Goal: Task Accomplishment & Management: Manage account settings

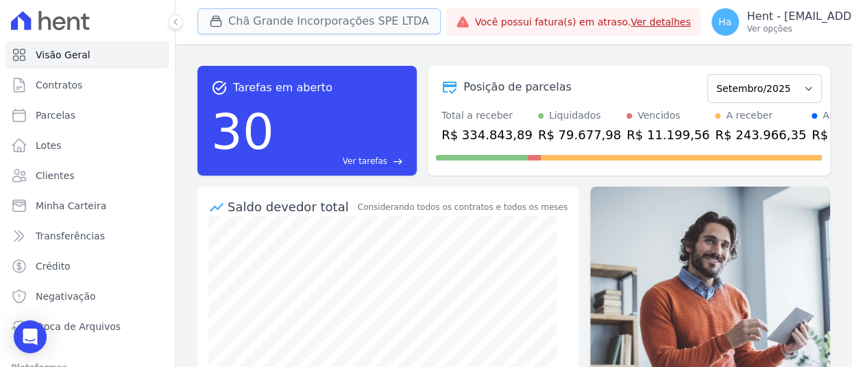
click at [280, 18] on button "Chã Grande Incorporações SPE LTDA" at bounding box center [318, 21] width 243 height 26
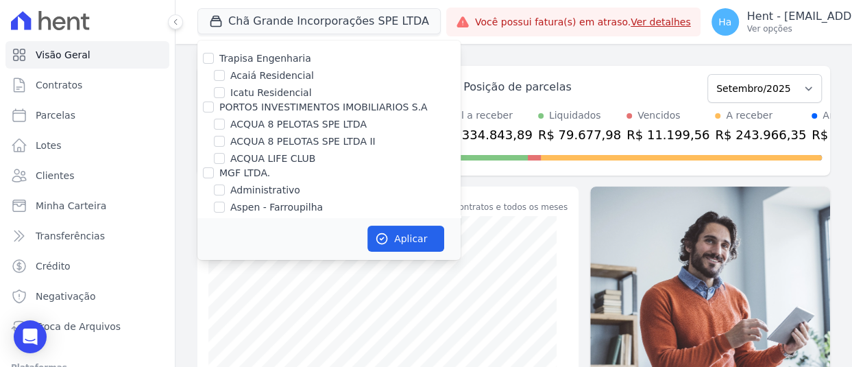
scroll to position [3338, 0]
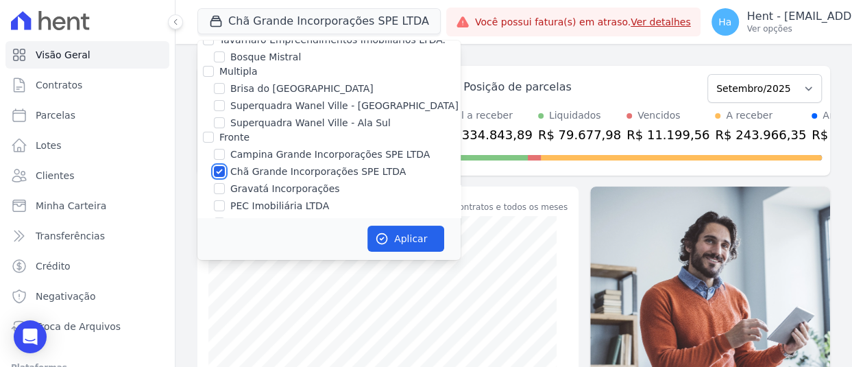
click at [217, 166] on input "Chã Grande Incorporações SPE LTDA" at bounding box center [219, 171] width 11 height 11
checkbox input "false"
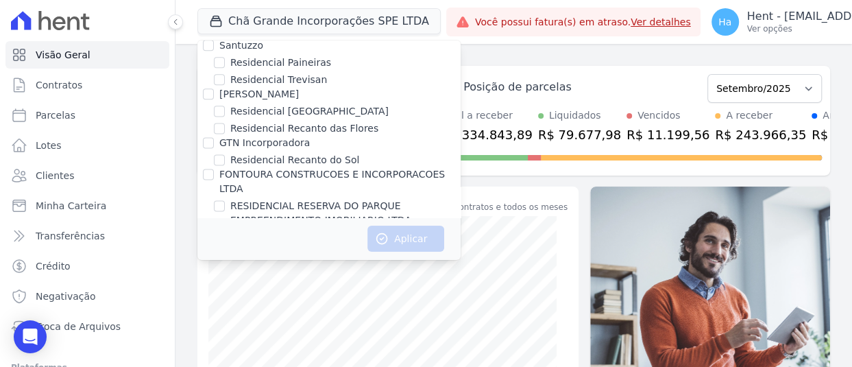
click at [210, 324] on input "Senziani" at bounding box center [208, 329] width 11 height 11
checkbox input "true"
click at [431, 240] on button "Aplicar" at bounding box center [405, 239] width 77 height 26
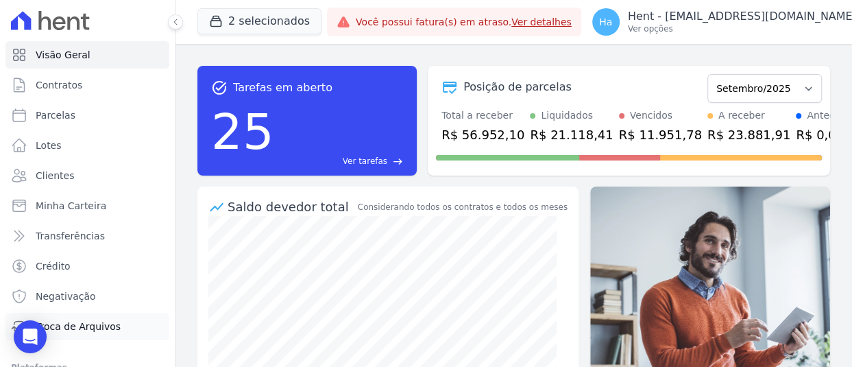
click at [89, 333] on span "Troca de Arquivos" at bounding box center [78, 326] width 85 height 14
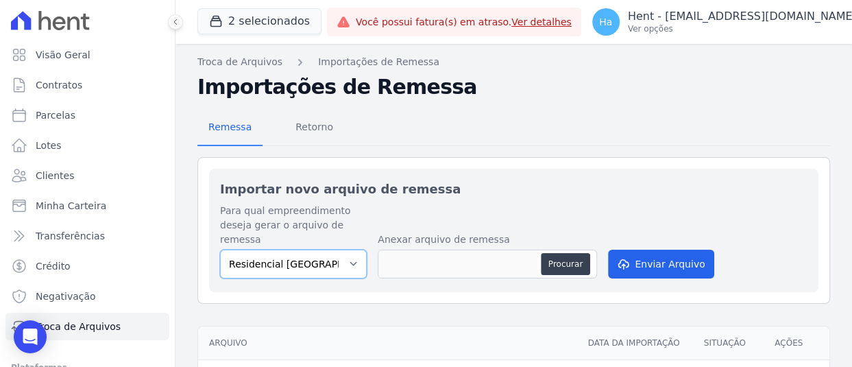
click at [350, 269] on select "Residencial Villa Sardenha Residencia SZN Citta | Timbiras" at bounding box center [293, 264] width 147 height 29
click at [354, 261] on select "Residencial Villa Sardenha Residencia SZN Citta | Timbiras" at bounding box center [293, 264] width 147 height 29
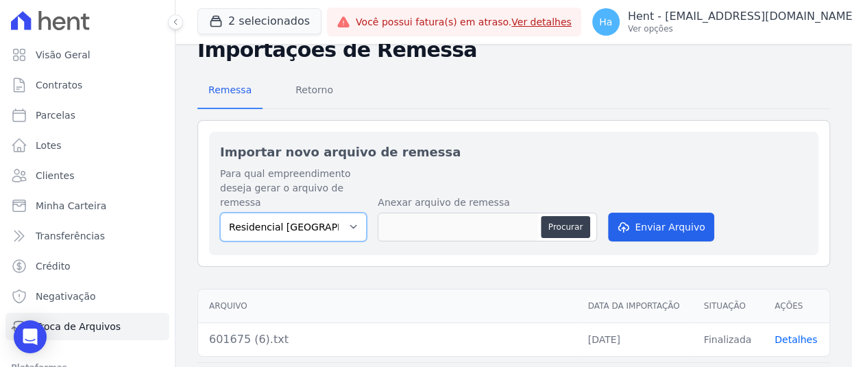
scroll to position [73, 0]
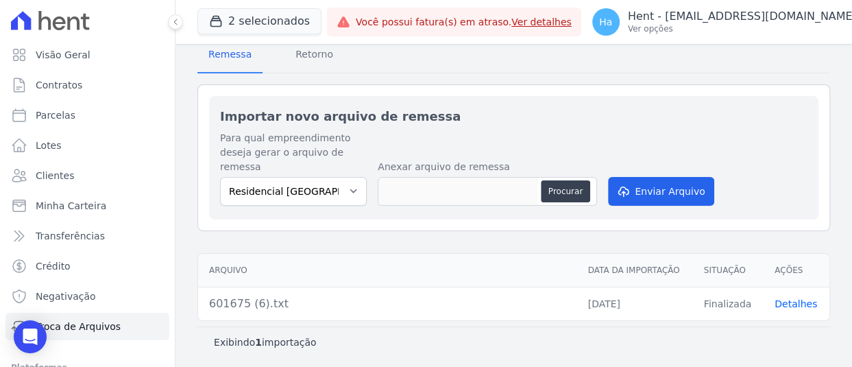
click at [439, 345] on div "Exibindo 1 importação" at bounding box center [514, 342] width 600 height 14
click at [317, 326] on div "Exibindo 1 importação" at bounding box center [513, 341] width 633 height 31
click at [782, 298] on link "Detalhes" at bounding box center [796, 303] width 43 height 11
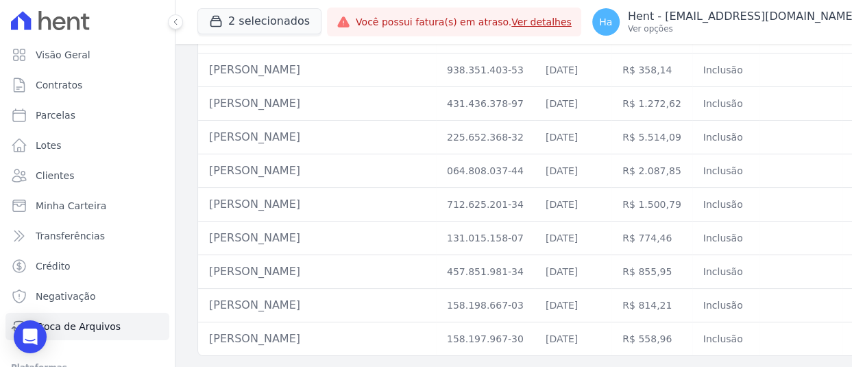
scroll to position [762, 0]
drag, startPoint x: 610, startPoint y: 349, endPoint x: 780, endPoint y: 354, distance: 170.1
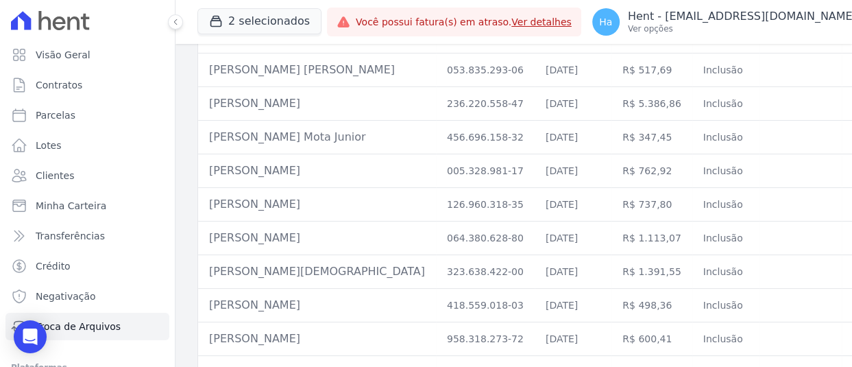
scroll to position [0, 0]
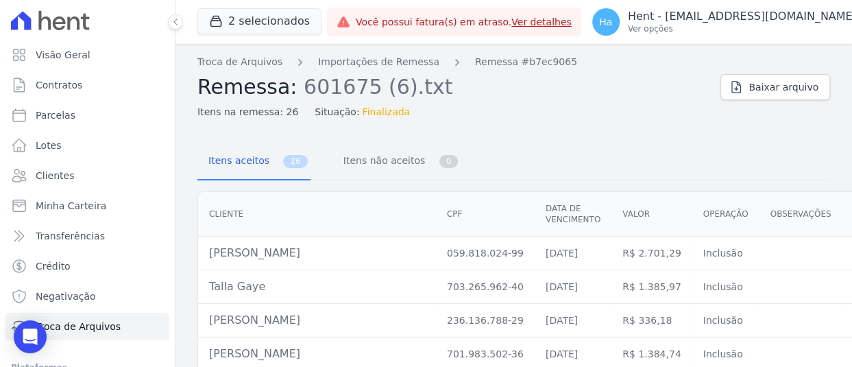
drag, startPoint x: 405, startPoint y: 254, endPoint x: 203, endPoint y: 259, distance: 201.6
click at [203, 259] on td "Pedro Ivo Barbosa De Padua Walfrido" at bounding box center [317, 254] width 238 height 34
copy td "Pedro Ivo Barbosa De Padua Walfrido"
click at [686, 28] on p "Ver opções" at bounding box center [742, 28] width 229 height 11
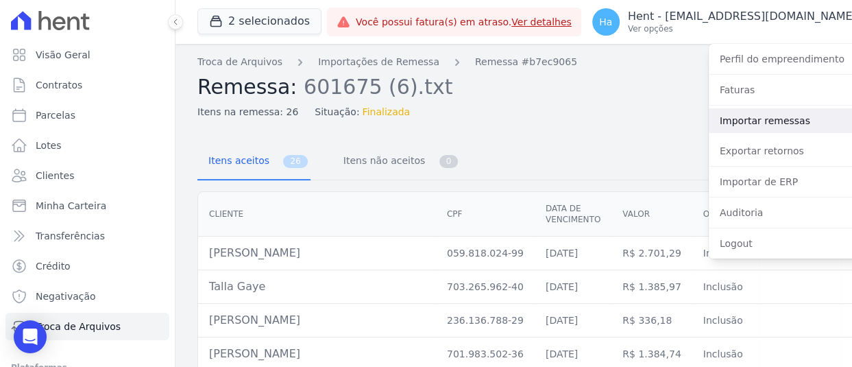
click at [719, 119] on link "Importar remessas" at bounding box center [797, 120] width 176 height 25
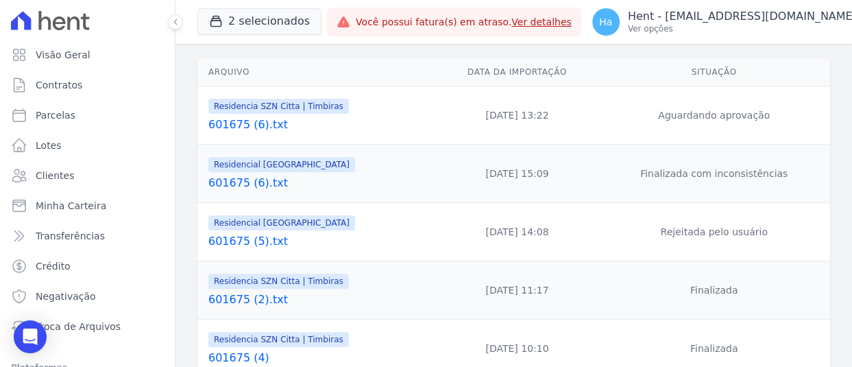
scroll to position [206, 0]
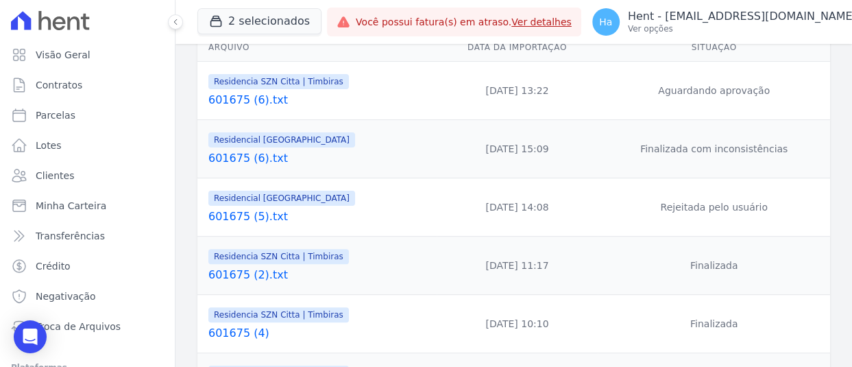
click at [240, 157] on link "601675 (6).txt" at bounding box center [319, 158] width 223 height 16
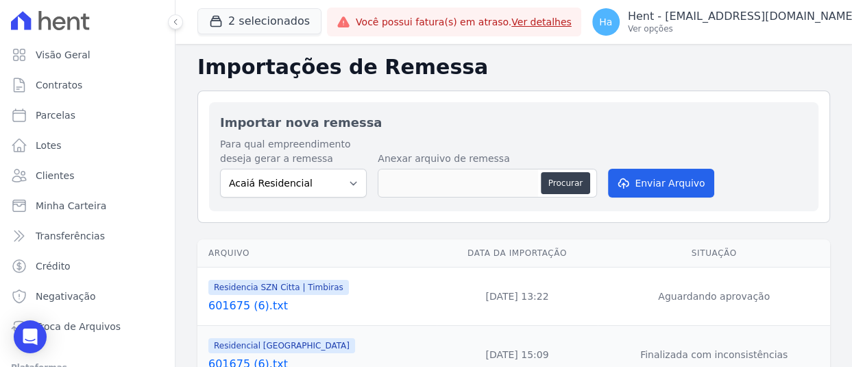
click at [260, 303] on link "601675 (6).txt" at bounding box center [319, 306] width 223 height 16
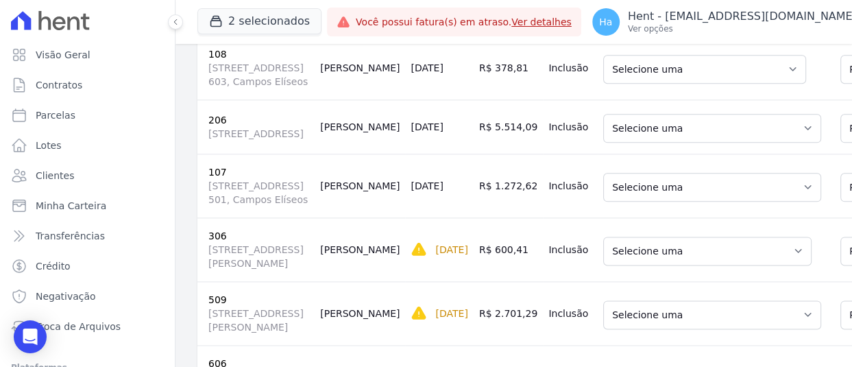
scroll to position [1440, 0]
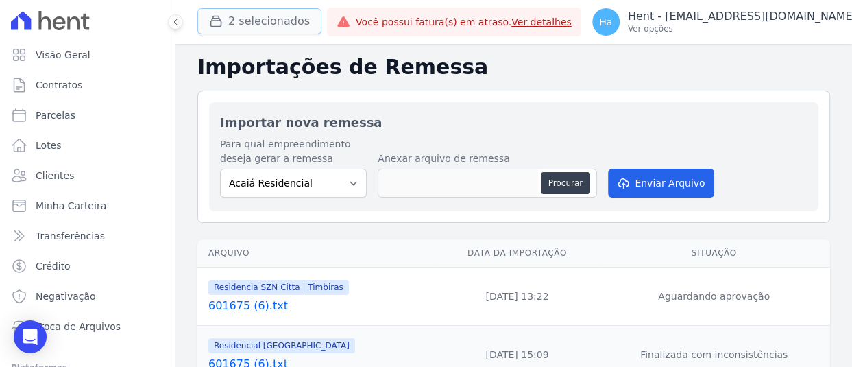
click at [274, 23] on button "2 selecionados" at bounding box center [259, 21] width 124 height 26
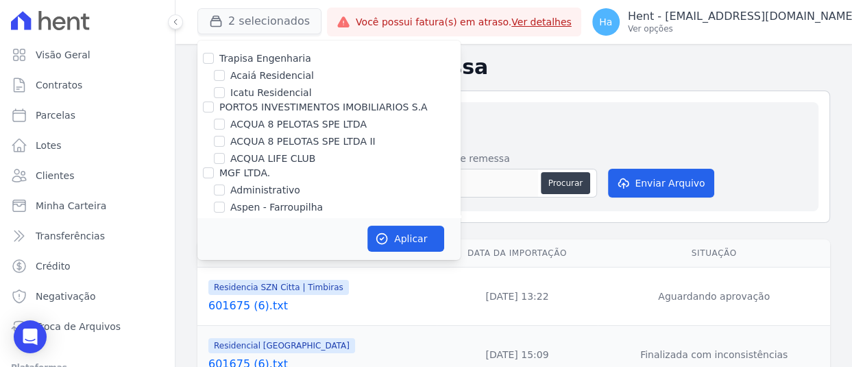
scroll to position [5425, 0]
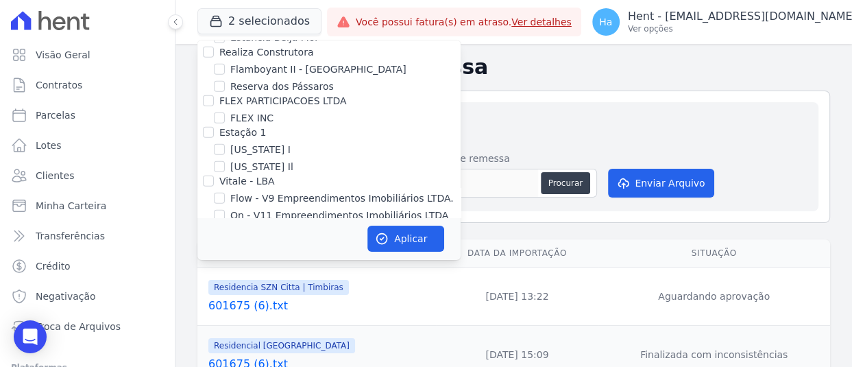
click at [208, 224] on input "Promoval" at bounding box center [208, 229] width 11 height 11
checkbox input "true"
click at [412, 239] on button "Aplicar" at bounding box center [405, 239] width 77 height 26
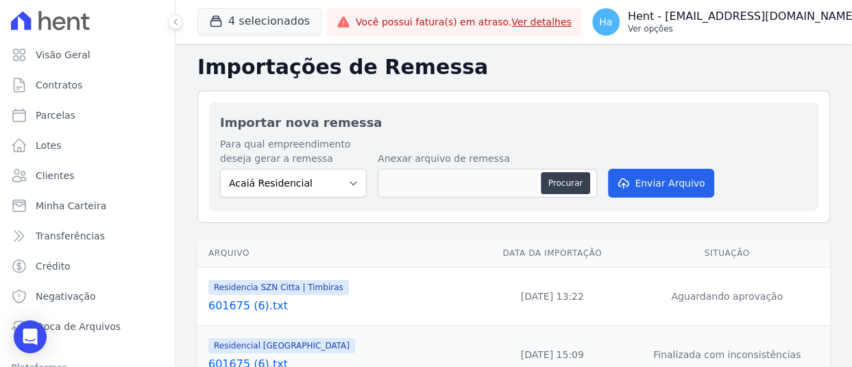
click at [746, 33] on p "Ver opções" at bounding box center [742, 28] width 229 height 11
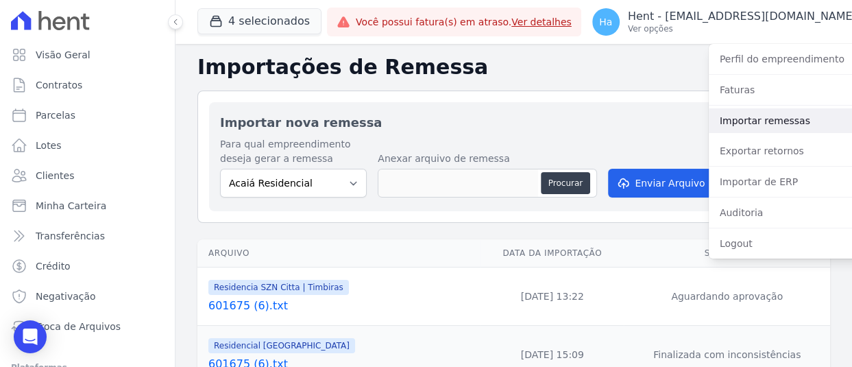
click at [756, 120] on link "Importar remessas" at bounding box center [797, 120] width 176 height 25
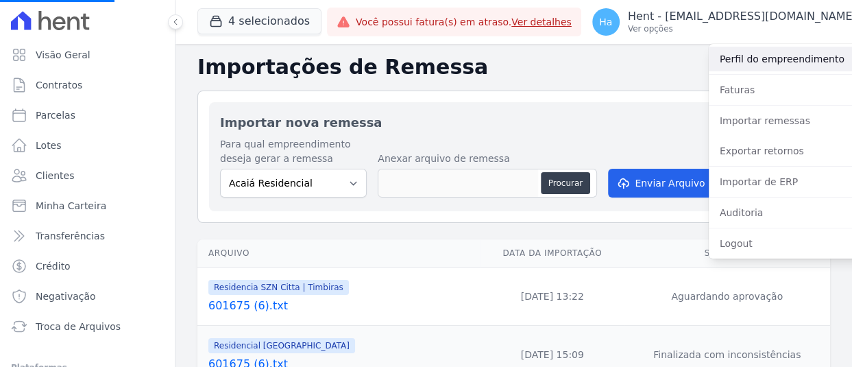
click at [744, 66] on link "Perfil do empreendimento" at bounding box center [797, 59] width 176 height 25
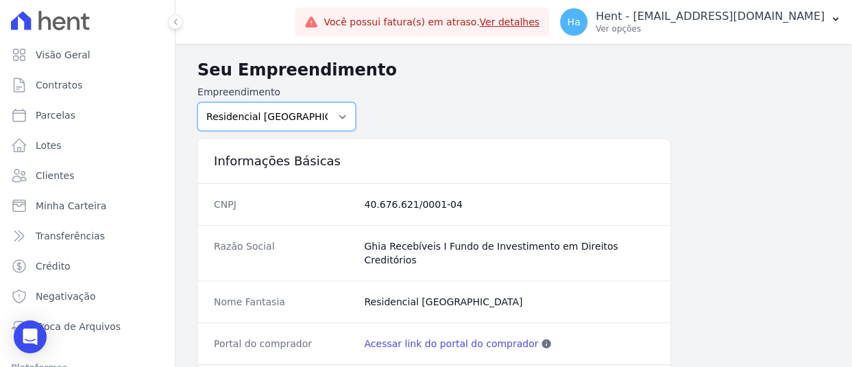
click at [338, 118] on select "Acaiá Residencial ACQUA 8 PELOTAS SPE LTDA ACQUA 8 PELOTAS SPE LTDA II ACQUA LI…" at bounding box center [276, 116] width 158 height 29
select select "666ec40b-d73a-44a4-beb0-0c9e75cf4fe0"
click at [197, 102] on select "Acaiá Residencial ACQUA 8 PELOTAS SPE LTDA ACQUA 8 PELOTAS SPE LTDA II ACQUA LI…" at bounding box center [276, 116] width 158 height 29
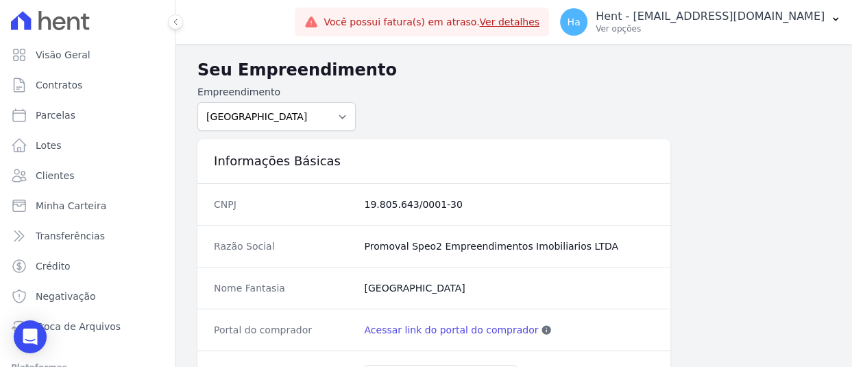
click at [450, 328] on link "Acessar link do portal do comprador" at bounding box center [451, 330] width 174 height 14
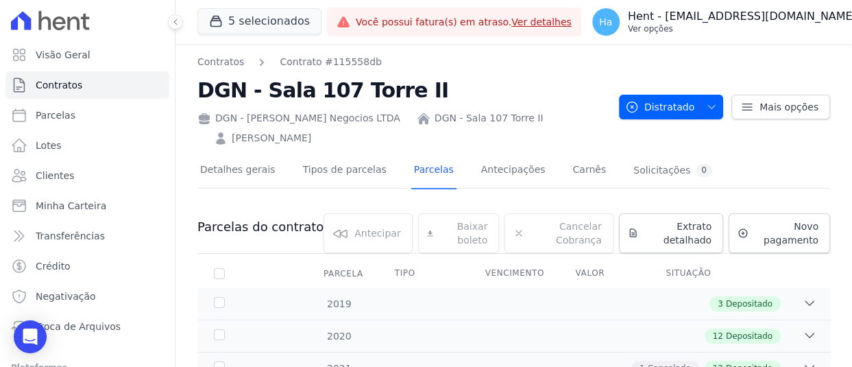
click at [747, 27] on p "Ver opções" at bounding box center [742, 28] width 229 height 11
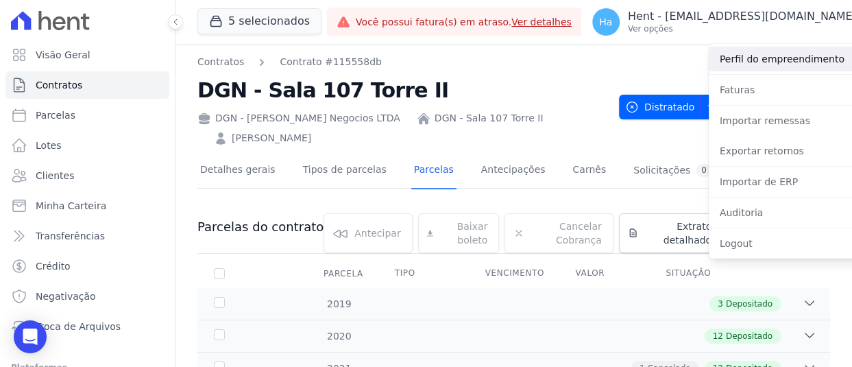
click at [734, 62] on link "Perfil do empreendimento" at bounding box center [797, 59] width 176 height 25
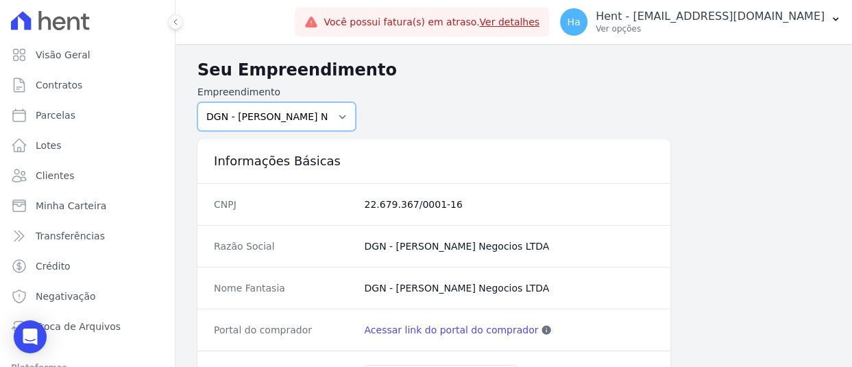
click at [329, 114] on select "Acaiá Residencial ACQUA 8 PELOTAS SPE LTDA ACQUA 8 PELOTAS SPE LTDA II ACQUA LI…" at bounding box center [276, 116] width 158 height 29
select select "5c841d0c-4c45-4211-9611-c62f5bdddeda"
click at [197, 102] on select "Acaiá Residencial ACQUA 8 PELOTAS SPE LTDA ACQUA 8 PELOTAS SPE LTDA II ACQUA LI…" at bounding box center [276, 116] width 158 height 29
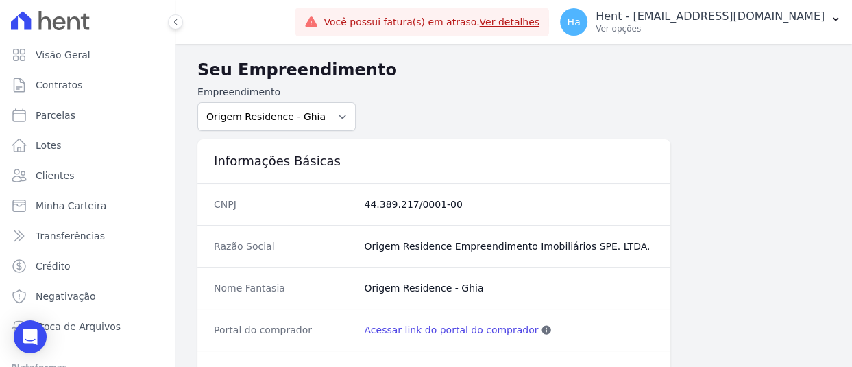
click at [412, 332] on link "Acessar link do portal do comprador" at bounding box center [451, 330] width 174 height 14
